Goal: Information Seeking & Learning: Learn about a topic

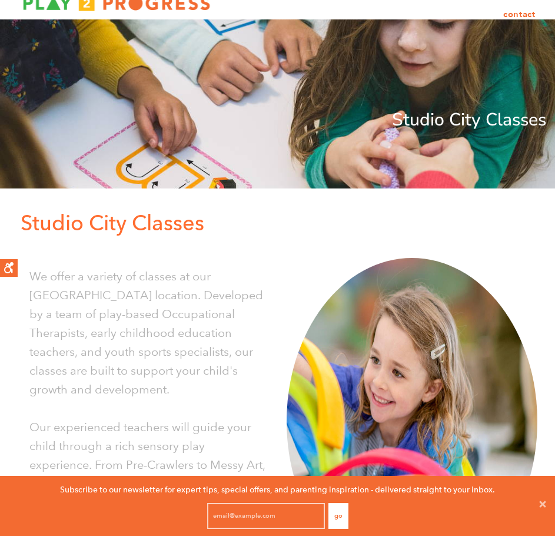
scroll to position [59, 0]
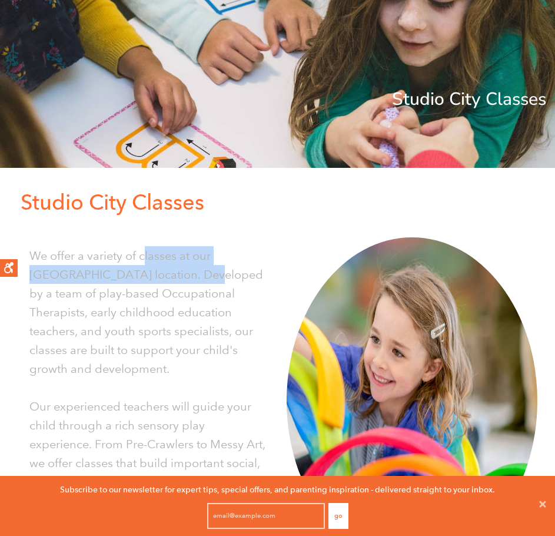
drag, startPoint x: 158, startPoint y: 266, endPoint x: 137, endPoint y: 254, distance: 24.0
click at [138, 254] on p "We offer a variety of classes at our Studio City location. Developed by a team …" at bounding box center [149, 312] width 240 height 132
click at [135, 254] on p "We offer a variety of classes at our Studio City location. Developed by a team …" at bounding box center [149, 312] width 240 height 132
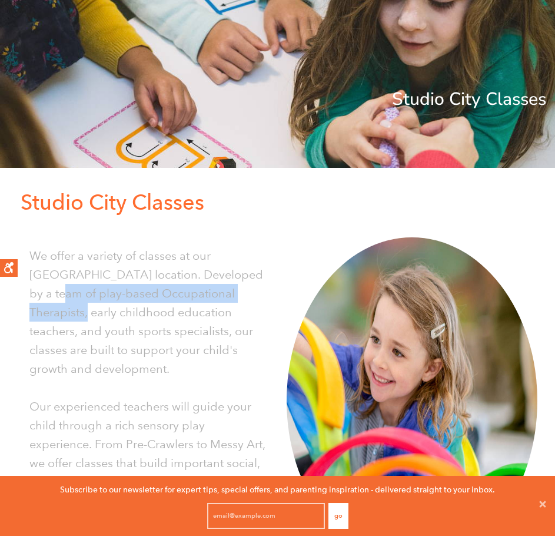
drag, startPoint x: 234, startPoint y: 275, endPoint x: 251, endPoint y: 298, distance: 29.0
click at [251, 298] on p "We offer a variety of classes at our Studio City location. Developed by a team …" at bounding box center [149, 312] width 240 height 132
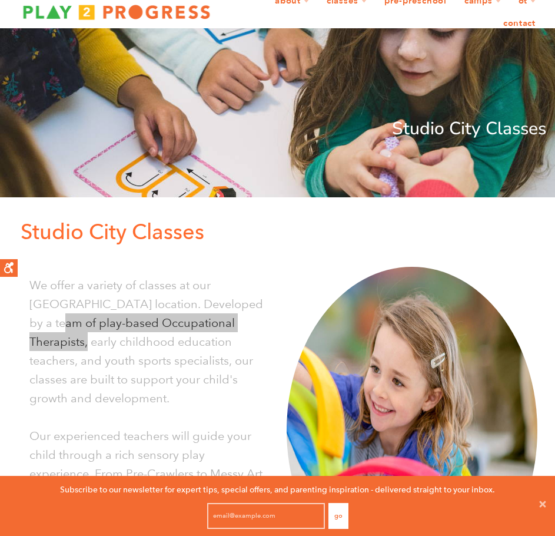
scroll to position [0, 0]
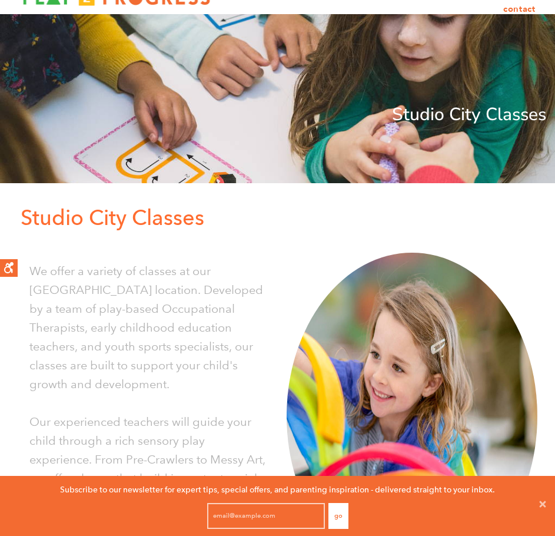
scroll to position [118, 0]
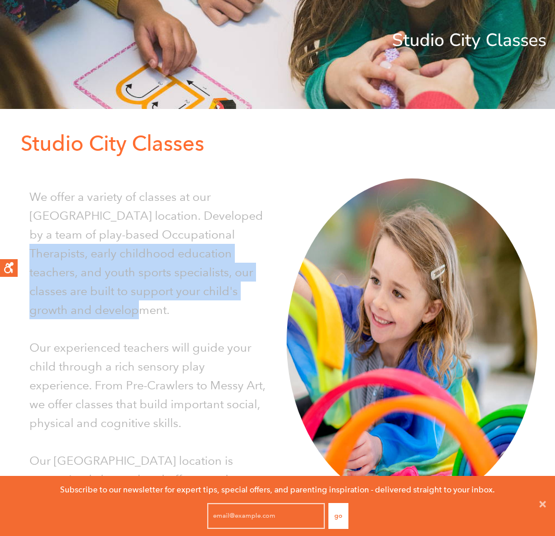
drag, startPoint x: 177, startPoint y: 234, endPoint x: 172, endPoint y: 227, distance: 9.0
click at [174, 230] on p "We offer a variety of classes at our Studio City location. Developed by a team …" at bounding box center [149, 253] width 240 height 132
click at [172, 226] on p "We offer a variety of classes at our Studio City location. Developed by a team …" at bounding box center [149, 253] width 240 height 132
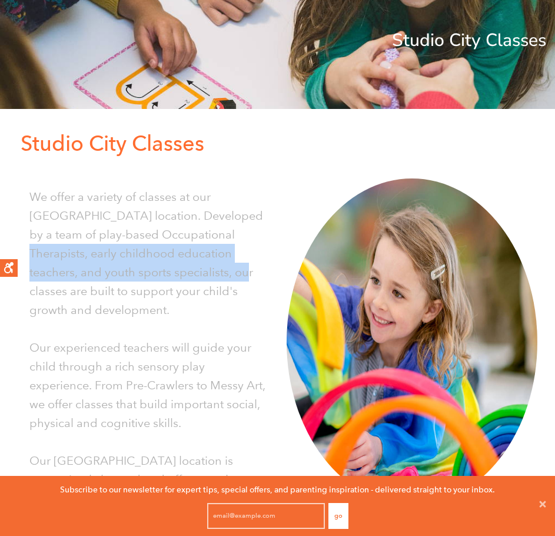
drag, startPoint x: 171, startPoint y: 270, endPoint x: 168, endPoint y: 278, distance: 9.3
click at [169, 277] on p "We offer a variety of classes at our Studio City location. Developed by a team …" at bounding box center [149, 253] width 240 height 132
click at [168, 278] on p "We offer a variety of classes at our [GEOGRAPHIC_DATA] location. Developed by a…" at bounding box center [149, 253] width 240 height 132
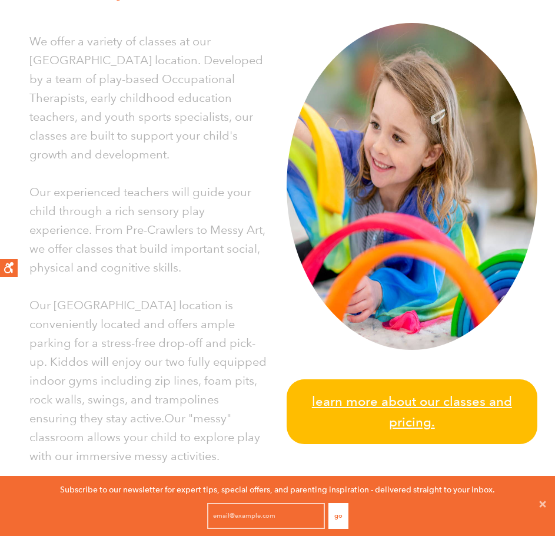
scroll to position [353, 0]
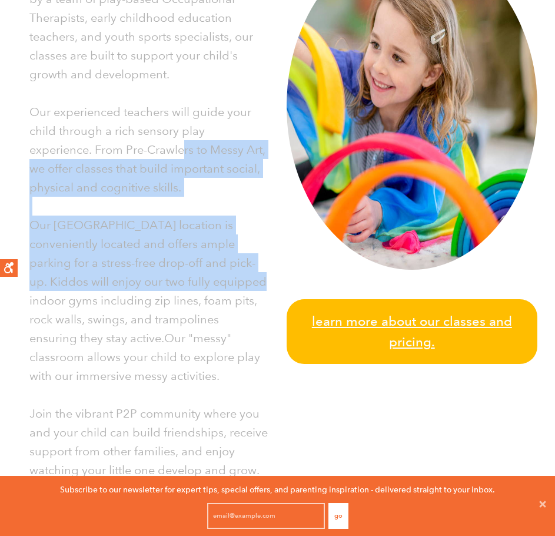
drag, startPoint x: 211, startPoint y: 253, endPoint x: 217, endPoint y: 278, distance: 25.9
click at [217, 278] on div "We offer a variety of classes at our Studio City location. Developed by a team …" at bounding box center [143, 228] width 251 height 570
click at [217, 278] on p "Our Studio City location is conveniently located and offers ample parking for a…" at bounding box center [149, 300] width 240 height 170
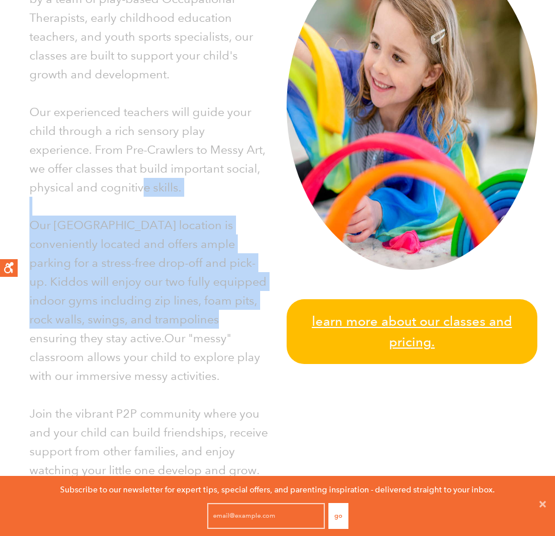
drag, startPoint x: 151, startPoint y: 213, endPoint x: 136, endPoint y: 174, distance: 41.6
click at [142, 186] on div "We offer a variety of classes at our Studio City location. Developed by a team …" at bounding box center [143, 228] width 251 height 570
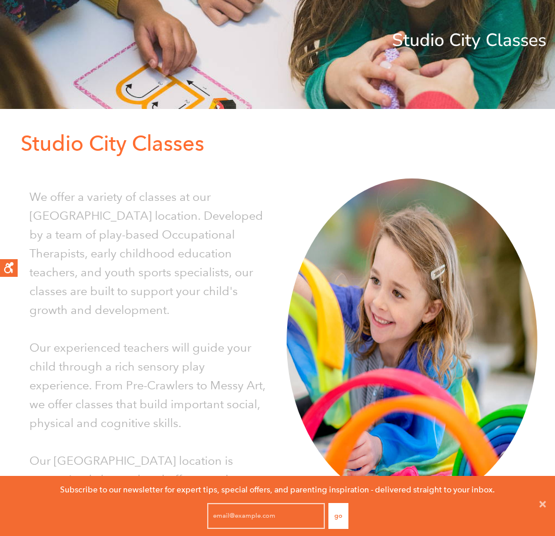
click at [191, 208] on p "We offer a variety of classes at our [GEOGRAPHIC_DATA] location. Developed by a…" at bounding box center [149, 253] width 240 height 132
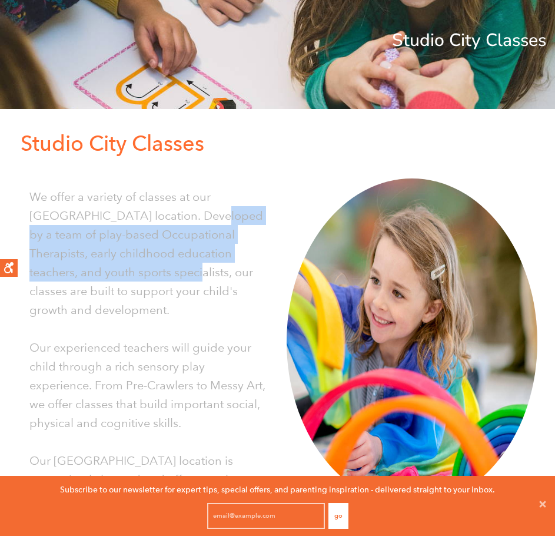
drag, startPoint x: 167, startPoint y: 213, endPoint x: 118, endPoint y: 270, distance: 74.7
click at [118, 270] on p "We offer a variety of classes at our [GEOGRAPHIC_DATA] location. Developed by a…" at bounding box center [149, 253] width 240 height 132
copy p "by a team of play-based Occupational Therapists, early childhood education teac…"
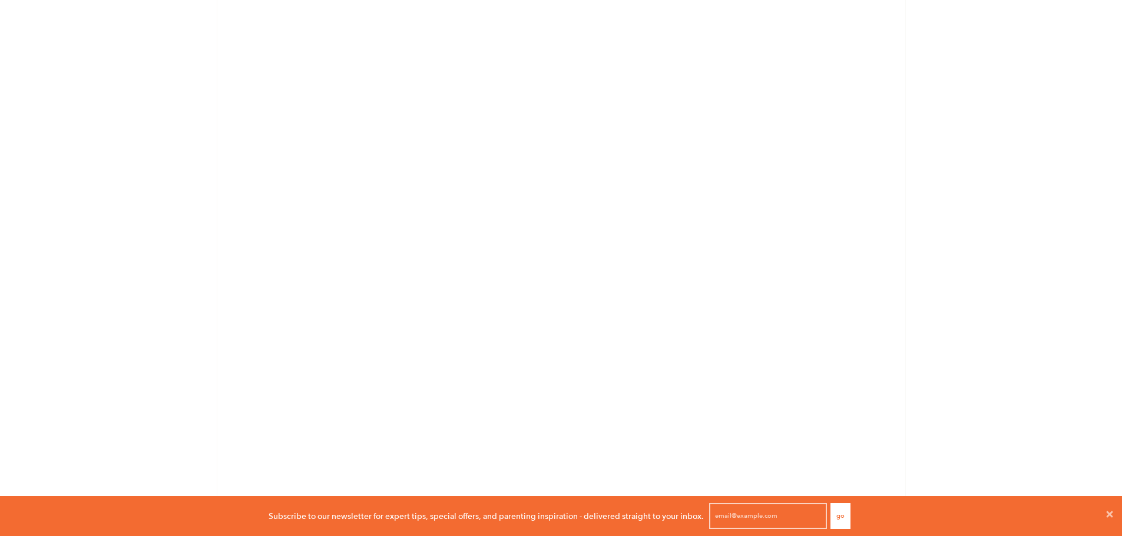
scroll to position [2030, 0]
click at [555, 517] on icon at bounding box center [1109, 514] width 6 height 6
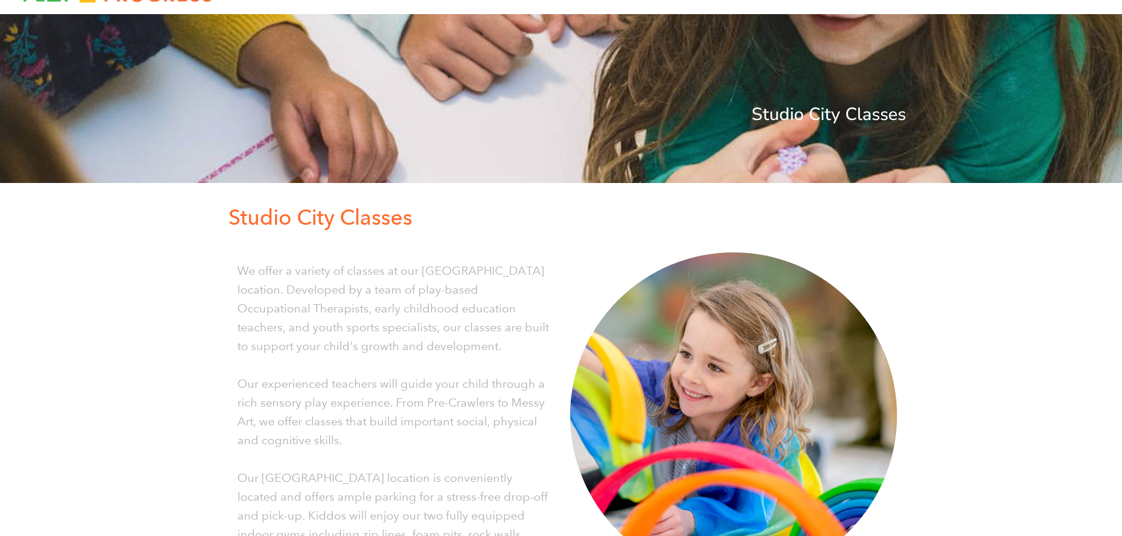
scroll to position [0, 0]
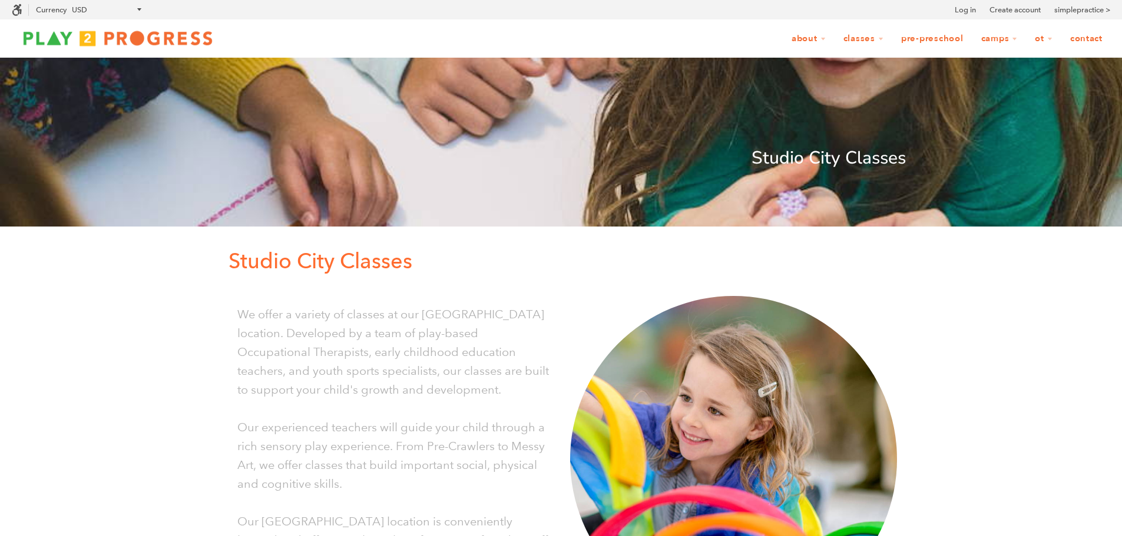
click at [141, 39] on img at bounding box center [118, 38] width 212 height 24
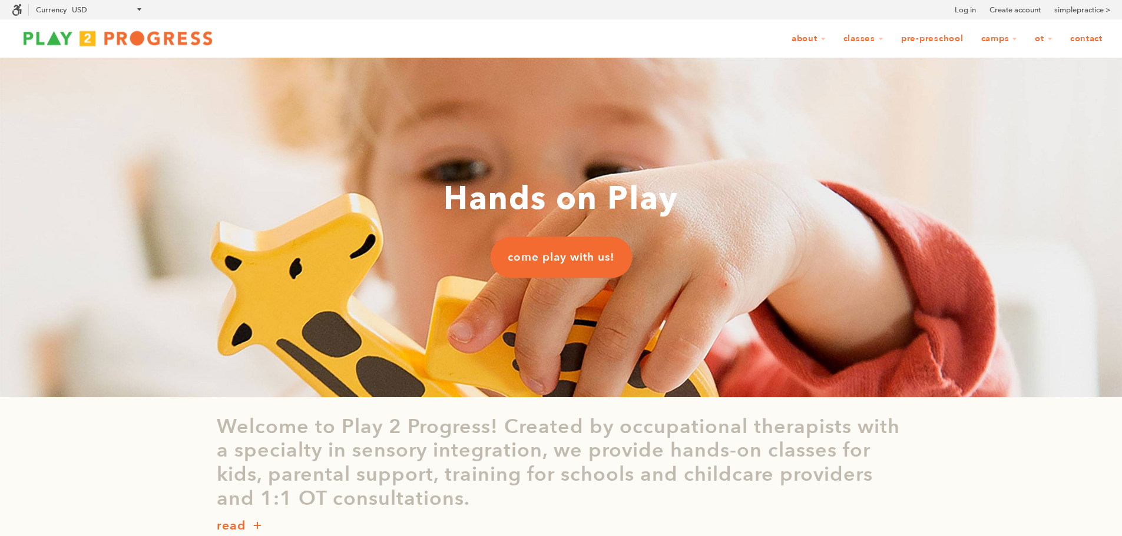
scroll to position [1, 9]
drag, startPoint x: 323, startPoint y: 452, endPoint x: 530, endPoint y: 449, distance: 207.9
click at [476, 449] on p "Welcome to Play 2 Progress! Created by occupational therapists with a specialty…" at bounding box center [561, 463] width 689 height 96
click at [538, 448] on p "Welcome to Play 2 Progress! Created by occupational therapists with a specialty…" at bounding box center [561, 463] width 689 height 96
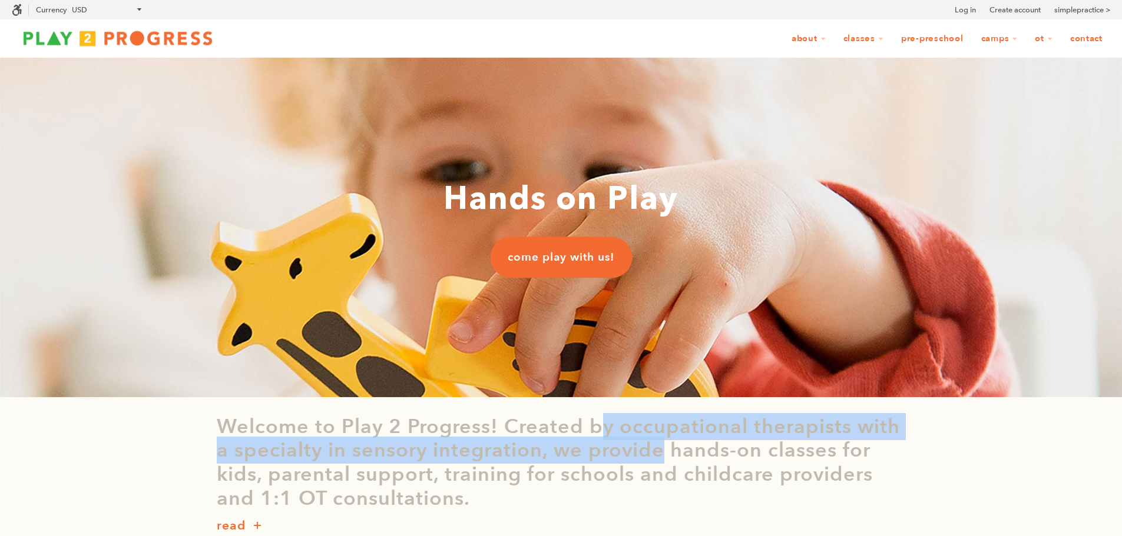
drag, startPoint x: 603, startPoint y: 439, endPoint x: 711, endPoint y: 458, distance: 109.4
click at [708, 458] on p "Welcome to Play 2 Progress! Created by occupational therapists with a specialty…" at bounding box center [561, 463] width 689 height 96
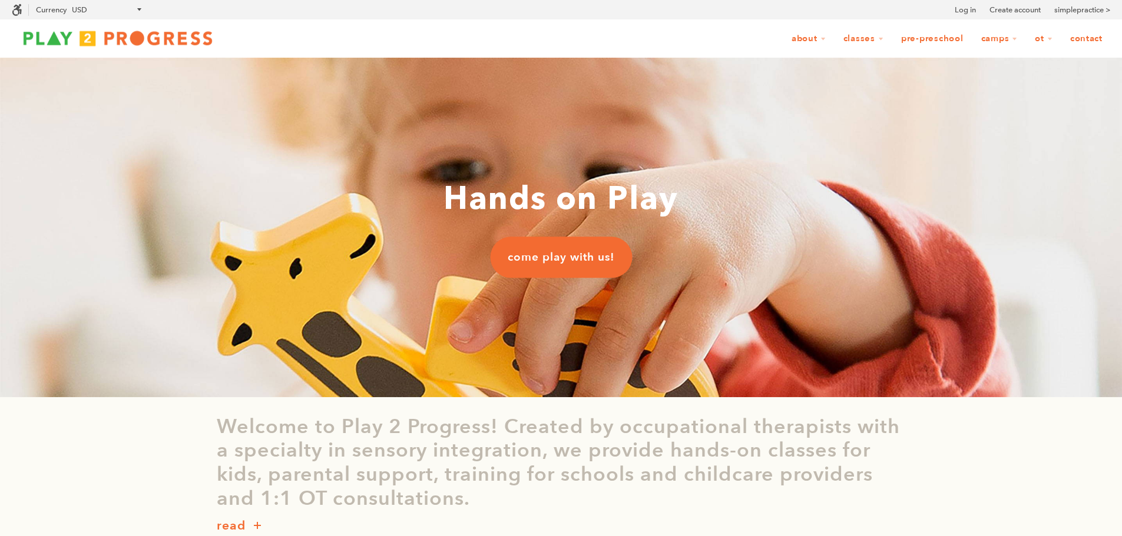
click at [712, 457] on p "Welcome to Play 2 Progress! Created by occupational therapists with a specialty…" at bounding box center [561, 463] width 689 height 96
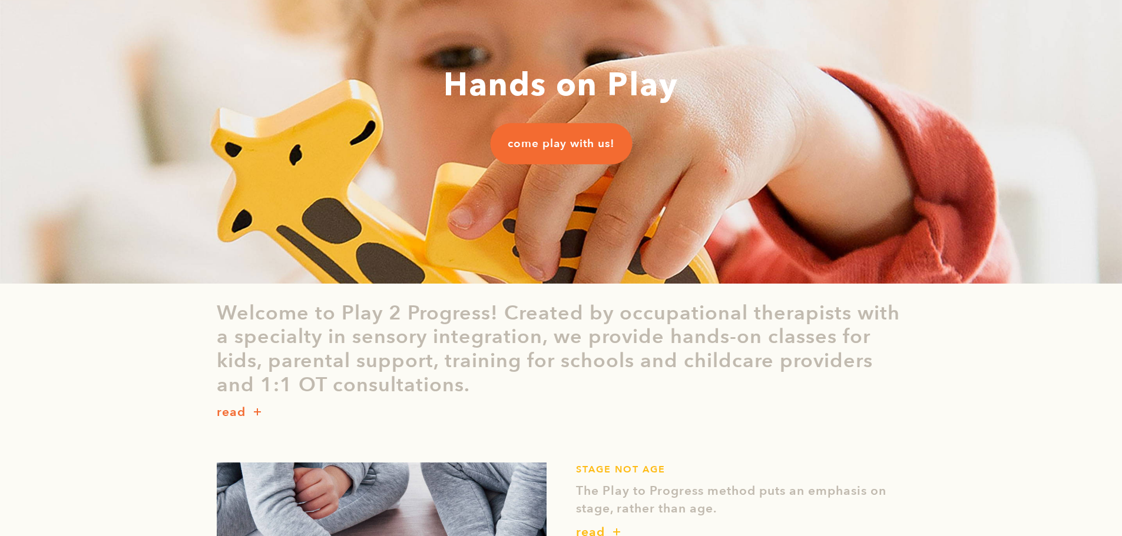
scroll to position [118, 0]
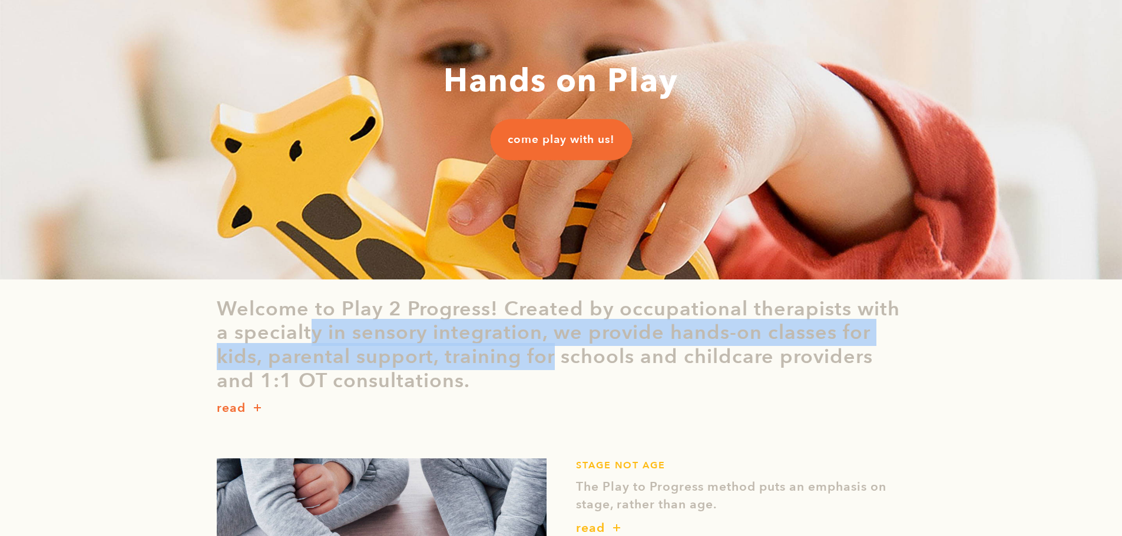
drag, startPoint x: 355, startPoint y: 345, endPoint x: 556, endPoint y: 357, distance: 201.7
click at [556, 357] on p "Welcome to Play 2 Progress! Created by occupational therapists with a specialty…" at bounding box center [561, 345] width 689 height 96
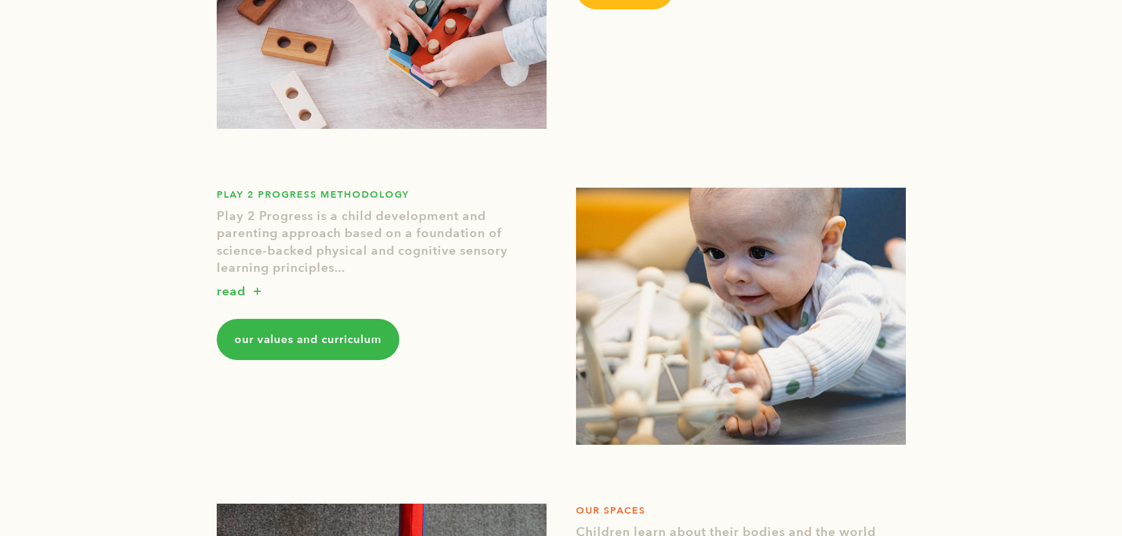
scroll to position [707, 0]
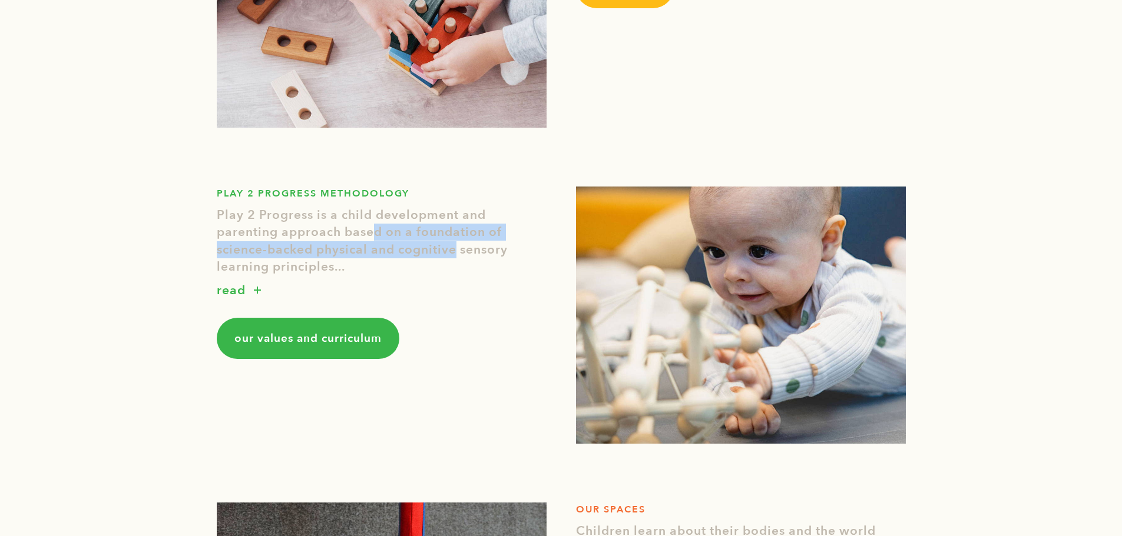
drag, startPoint x: 405, startPoint y: 246, endPoint x: 457, endPoint y: 249, distance: 52.5
click at [457, 249] on b "Play 2 Progress is a child development and parenting approach based on a founda…" at bounding box center [362, 241] width 291 height 69
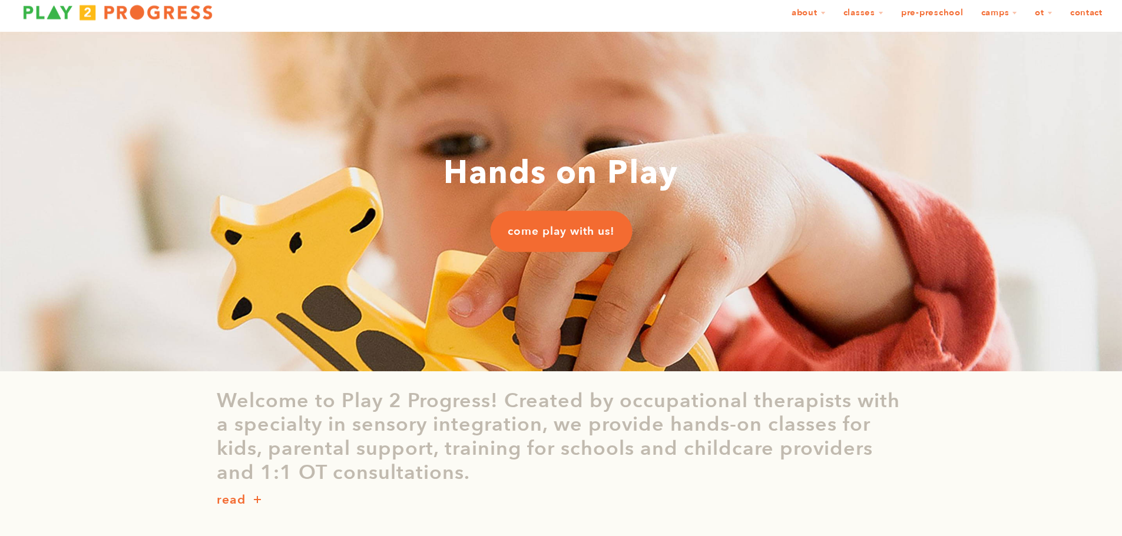
scroll to position [0, 0]
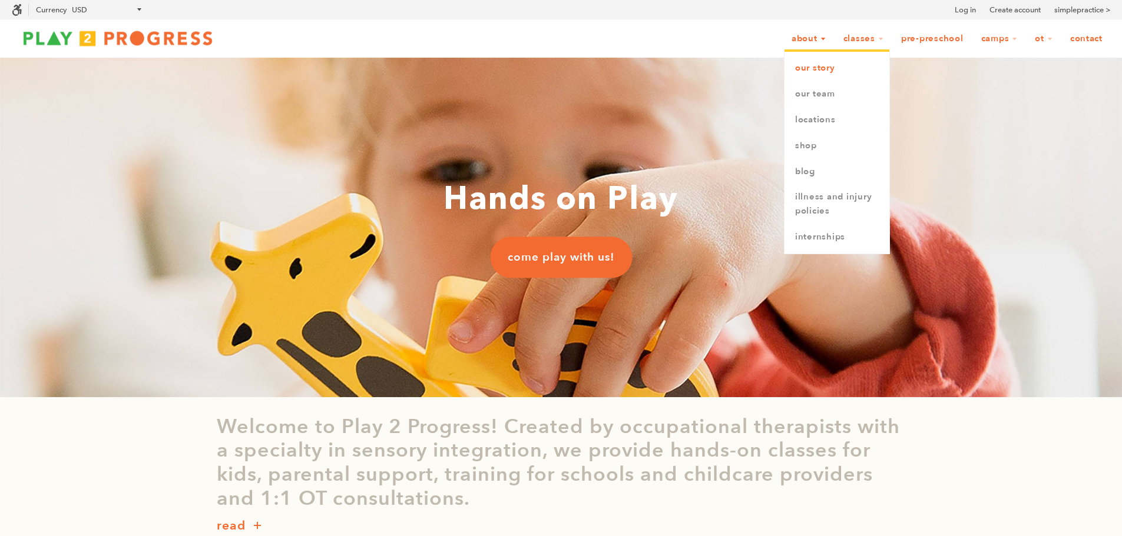
click at [805, 73] on link "Our Story" at bounding box center [836, 68] width 105 height 26
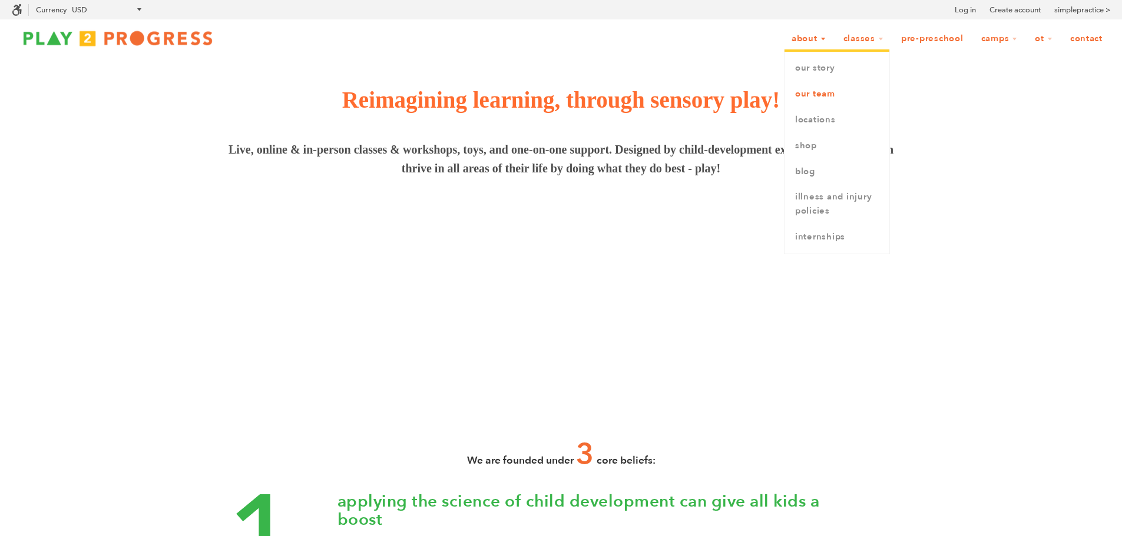
click at [820, 95] on link "Our Team" at bounding box center [836, 94] width 105 height 26
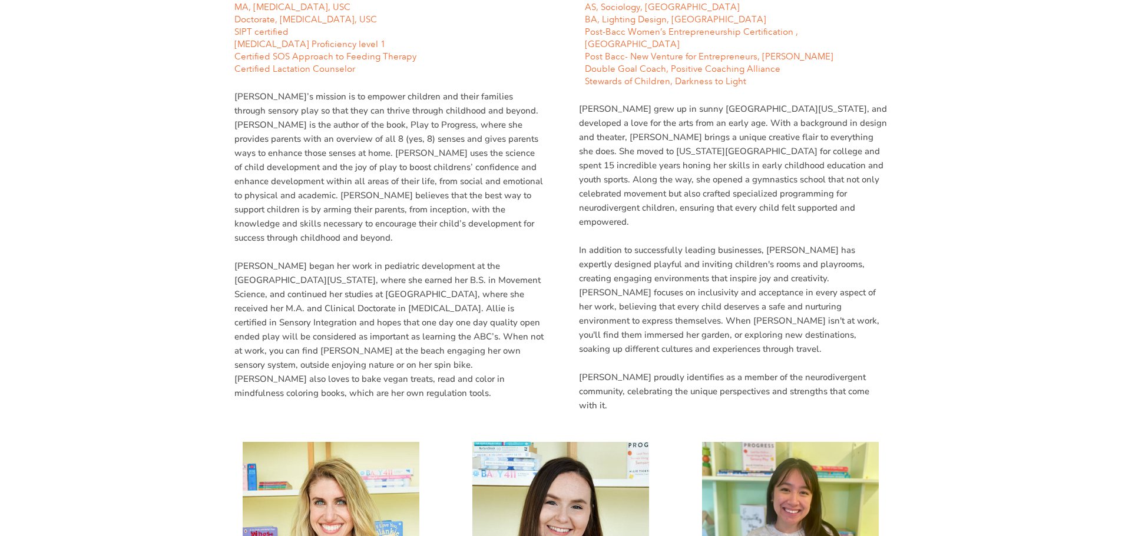
scroll to position [648, 0]
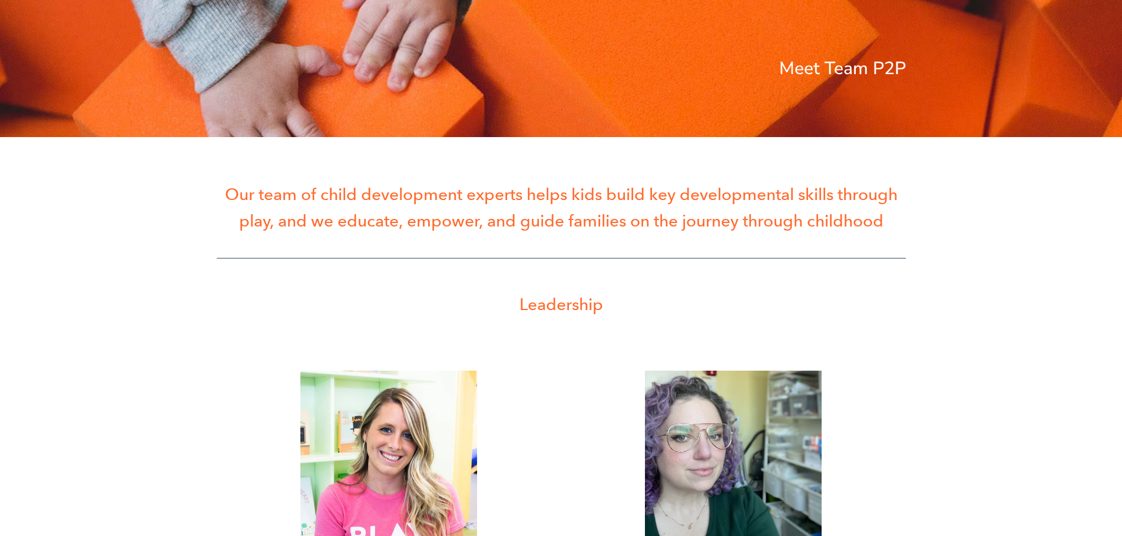
scroll to position [0, 0]
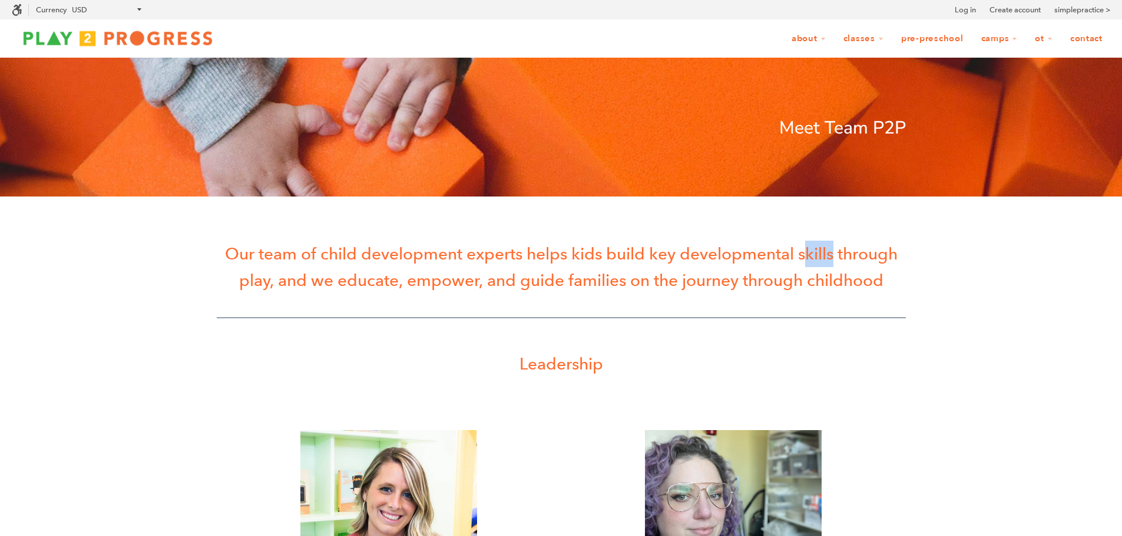
drag, startPoint x: 836, startPoint y: 247, endPoint x: 700, endPoint y: 147, distance: 168.9
click at [687, 222] on div "Our team of child development experts helps kids build key developmental skills…" at bounding box center [561, 262] width 689 height 97
click at [143, 40] on img at bounding box center [118, 38] width 212 height 24
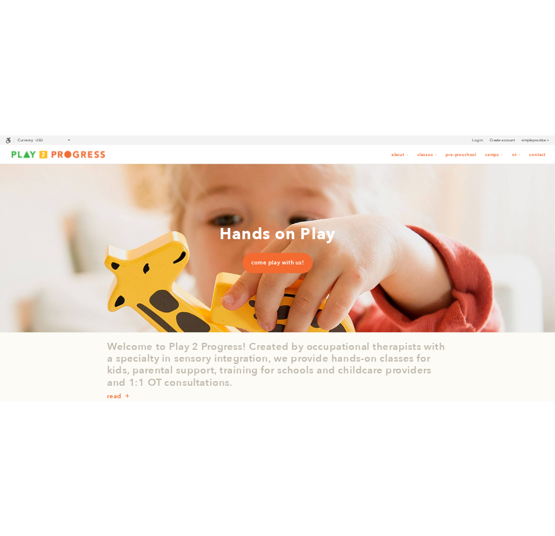
scroll to position [294, 0]
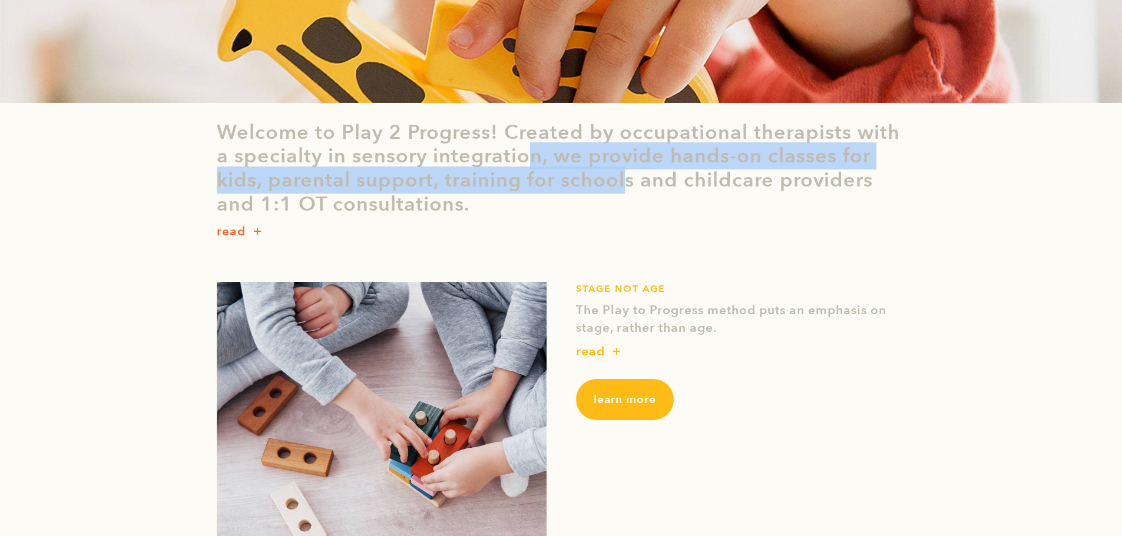
drag, startPoint x: 566, startPoint y: 165, endPoint x: 648, endPoint y: 175, distance: 82.4
click at [648, 174] on p "Welcome to Play 2 Progress! Created by occupational therapists with a specialty…" at bounding box center [561, 169] width 689 height 96
click at [648, 175] on p "Welcome to Play 2 Progress! Created by occupational therapists with a specialty…" at bounding box center [561, 169] width 689 height 96
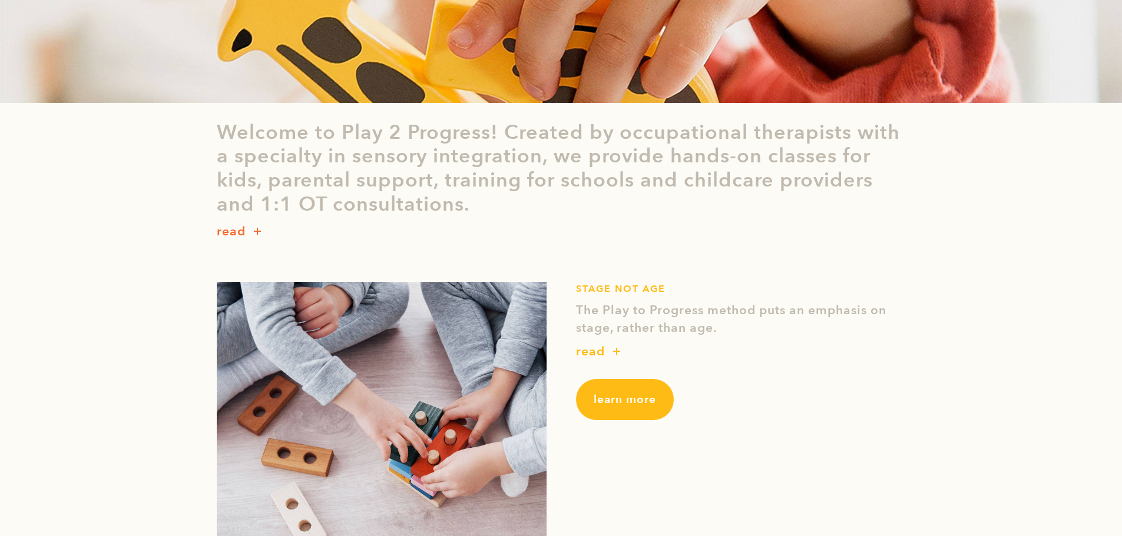
click at [409, 124] on p "Welcome to Play 2 Progress! Created by occupational therapists with a specialty…" at bounding box center [561, 169] width 689 height 96
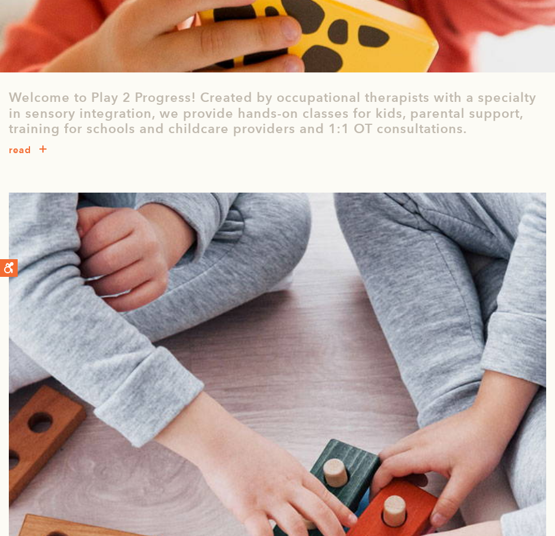
scroll to position [765, 0]
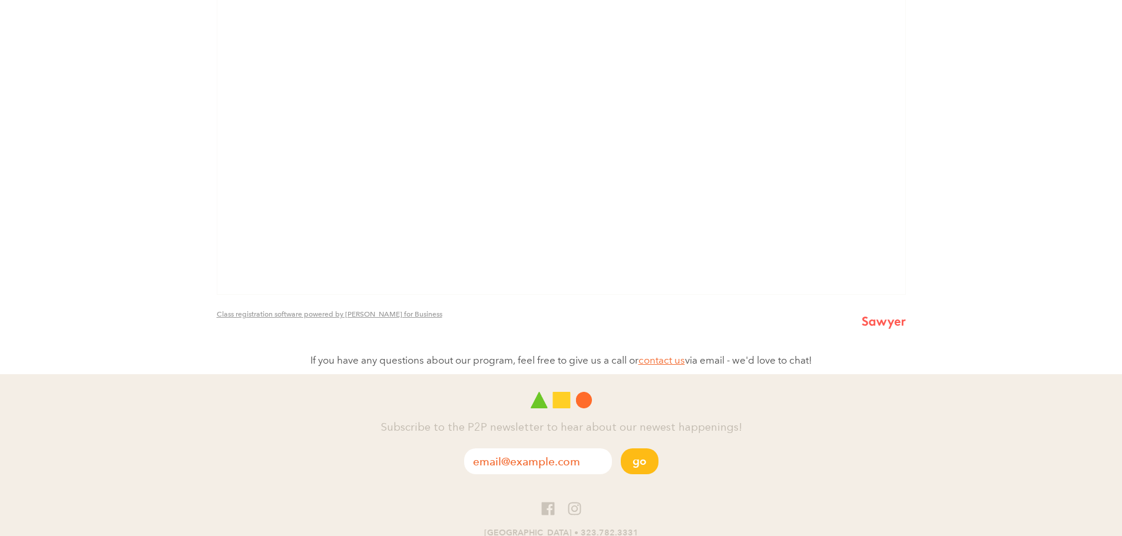
scroll to position [3021, 0]
